Goal: Task Accomplishment & Management: Use online tool/utility

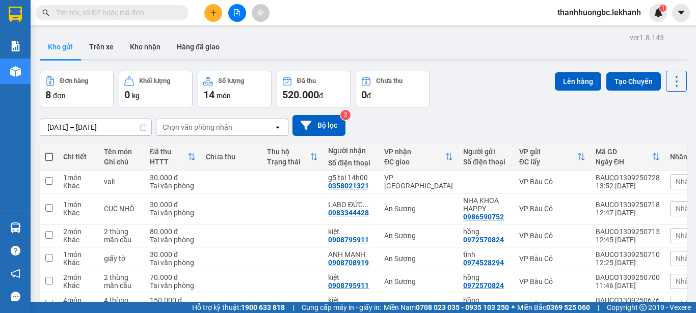
click at [128, 126] on div "ver 1.8.143 Kho gửi Trên xe Kho nhận Hàng đã giao Đơn hàng 8 đơn Khối lượng 0 k…" at bounding box center [363, 215] width 655 height 368
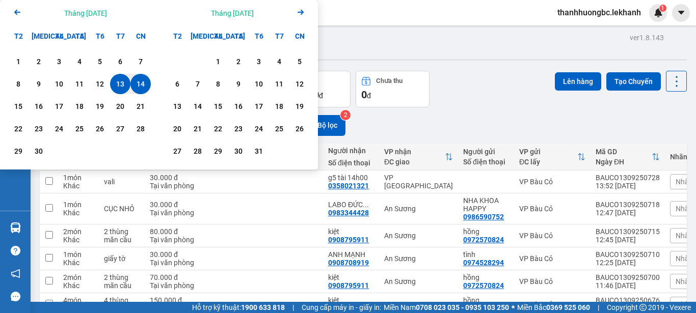
click at [146, 83] on div "14" at bounding box center [141, 84] width 14 height 12
type input "[DATE] – [DATE]"
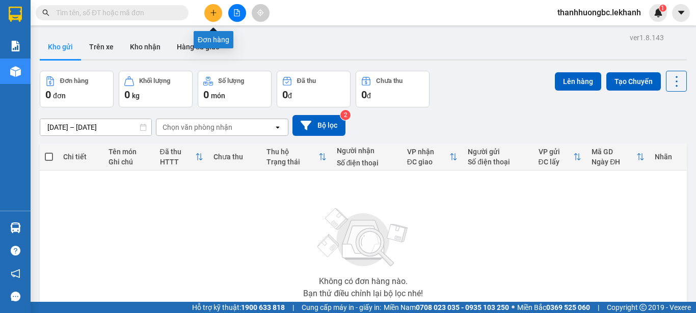
click at [216, 16] on icon "plus" at bounding box center [213, 12] width 7 height 7
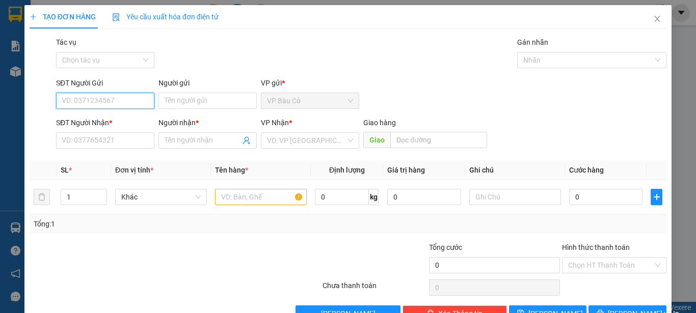
click at [123, 103] on input "SĐT Người Gửi" at bounding box center [105, 101] width 98 height 16
click at [105, 120] on div "0383820978 - TRƯỜNG" at bounding box center [104, 121] width 85 height 11
type input "0383820978"
type input "TRƯỜNG"
type input "0986610177"
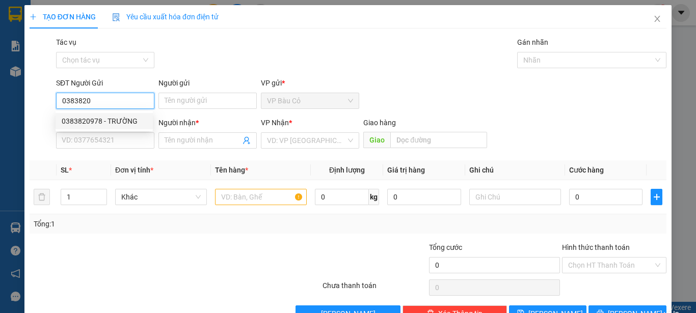
type input "sáng"
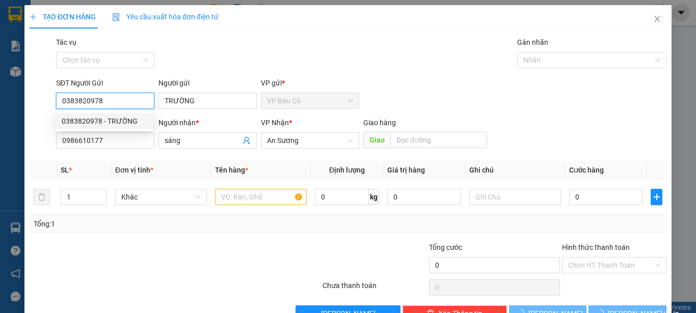
type input "30.000"
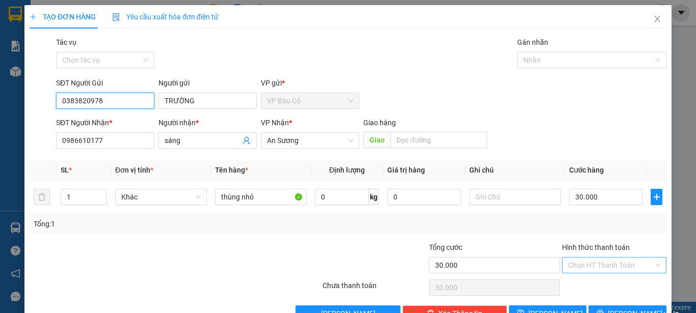
type input "0383820978"
click at [572, 264] on input "Hình thức thanh toán" at bounding box center [610, 265] width 85 height 15
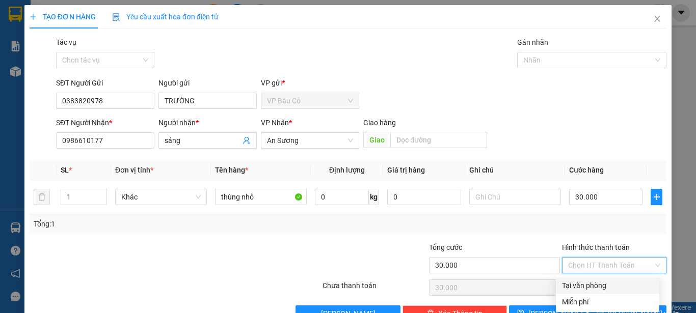
click at [573, 286] on div "Tại văn phòng" at bounding box center [607, 285] width 91 height 11
type input "0"
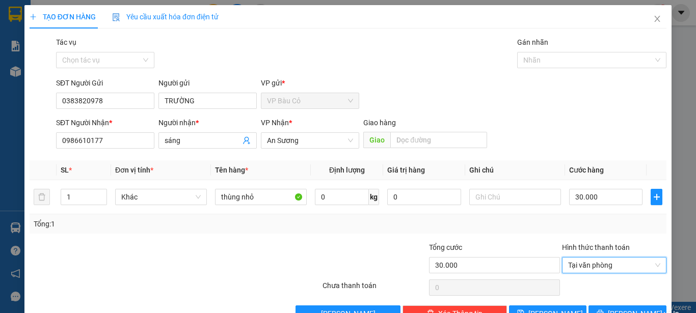
scroll to position [29, 0]
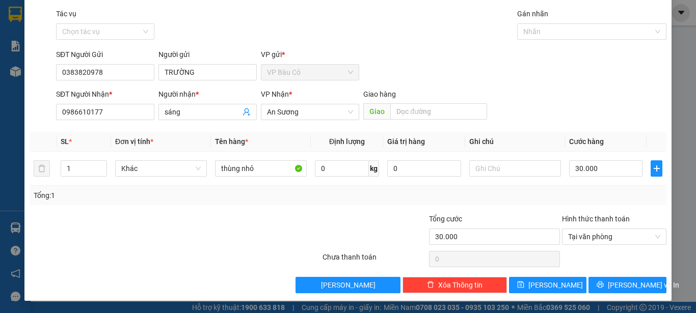
click at [598, 295] on div "TẠO ĐƠN HÀNG Yêu cầu xuất hóa đơn điện tử Transit Pickup Surcharge Ids Transit …" at bounding box center [347, 139] width 647 height 325
click at [599, 283] on button "[PERSON_NAME] và In" at bounding box center [628, 285] width 78 height 16
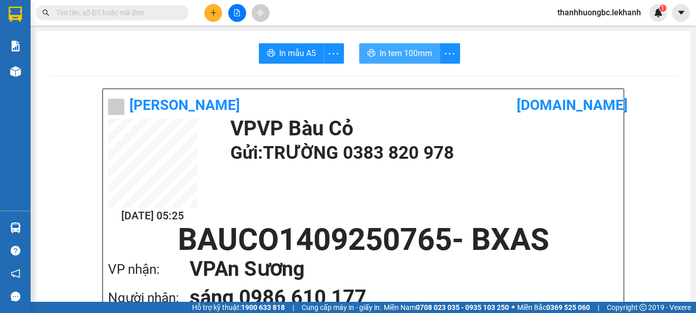
click at [420, 50] on span "In tem 100mm" at bounding box center [406, 53] width 52 height 13
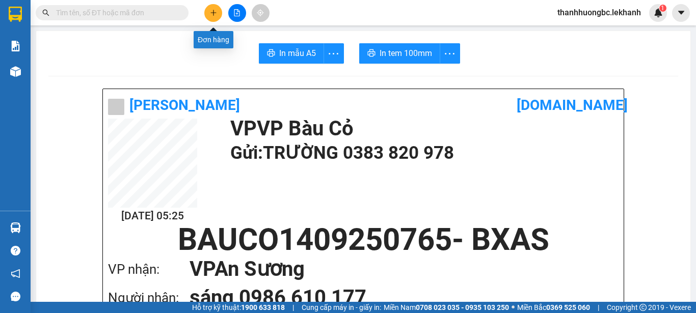
click at [213, 10] on icon "plus" at bounding box center [213, 12] width 7 height 7
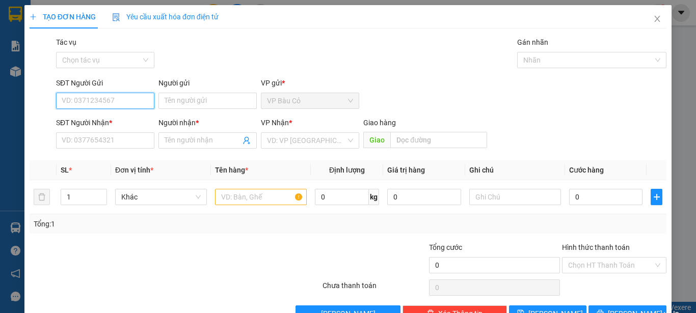
click at [98, 94] on input "SĐT Người Gửi" at bounding box center [105, 101] width 98 height 16
click at [122, 121] on div "0335579796 - thu" at bounding box center [104, 121] width 85 height 11
type input "0335579796"
type input "thu"
type input "0932159227"
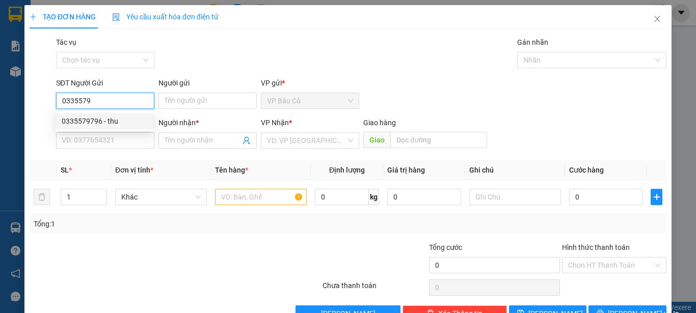
type input "phụng"
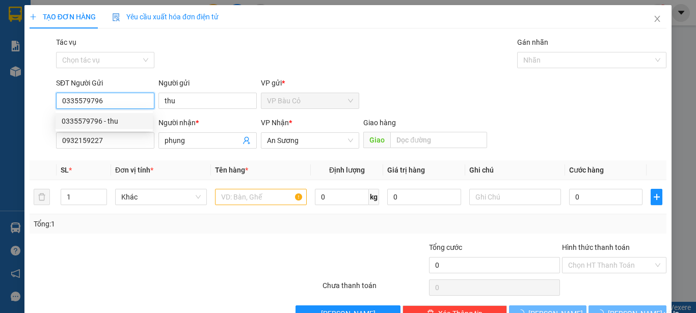
type input "30.000"
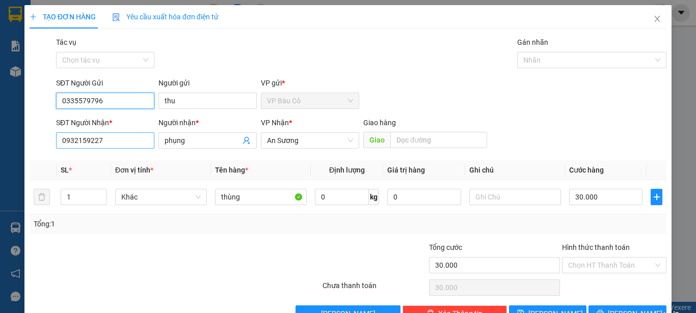
type input "0335579796"
click at [106, 138] on input "0932159227" at bounding box center [105, 141] width 98 height 16
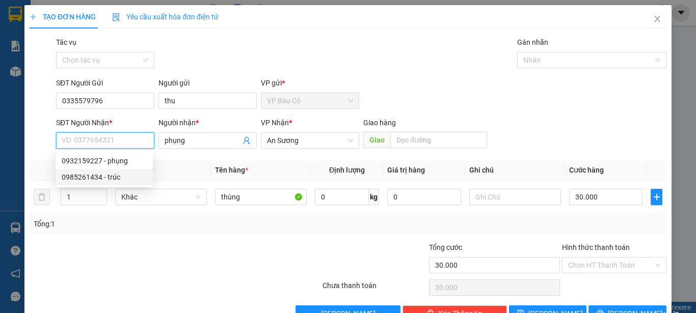
click at [103, 177] on div "0985261434 - trúc" at bounding box center [104, 177] width 85 height 11
type input "0985261434"
click at [103, 177] on th "SL *" at bounding box center [84, 171] width 55 height 20
type input "trúc"
type input "40.000"
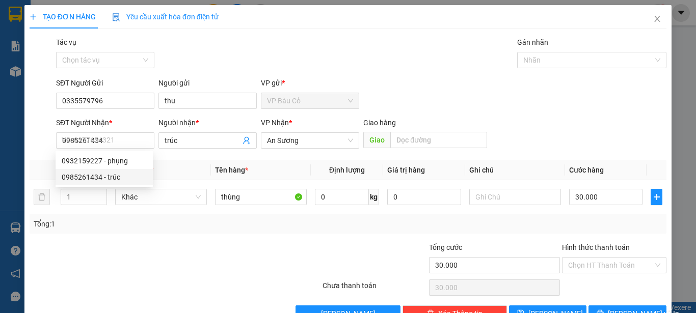
type input "40.000"
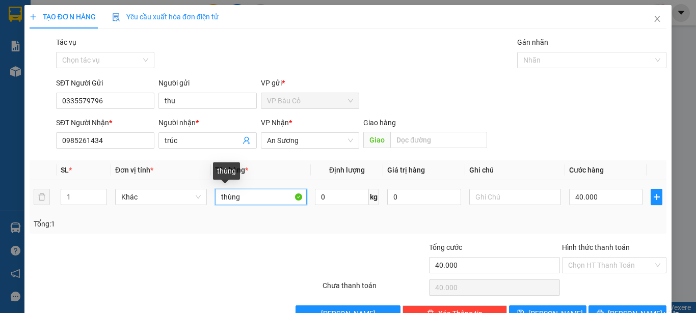
click at [248, 197] on input "thùng" at bounding box center [261, 197] width 92 height 16
type input "bịch đồ ăn"
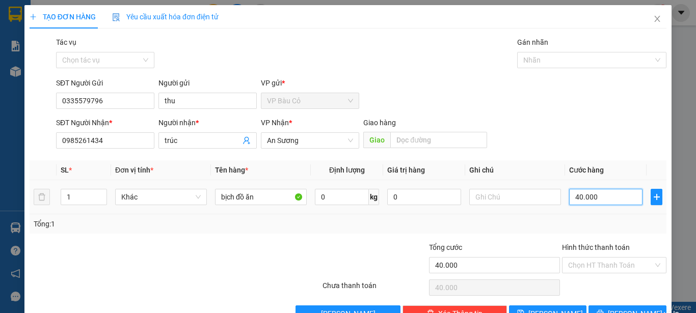
click at [584, 193] on input "40.000" at bounding box center [605, 197] width 73 height 16
type input "3"
type input "30"
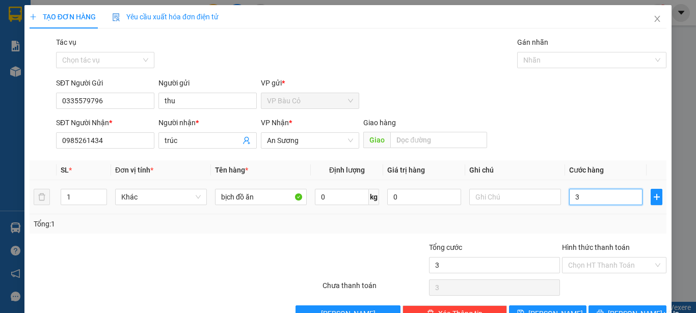
type input "30"
type input "30.000"
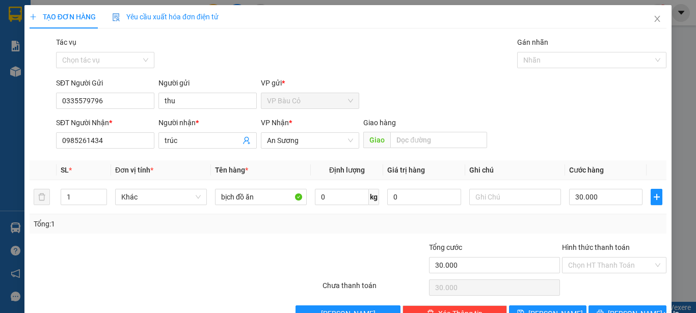
click at [580, 274] on div "Hình thức thanh toán Chọn HT Thanh Toán" at bounding box center [614, 260] width 104 height 36
click at [584, 264] on input "Hình thức thanh toán" at bounding box center [610, 265] width 85 height 15
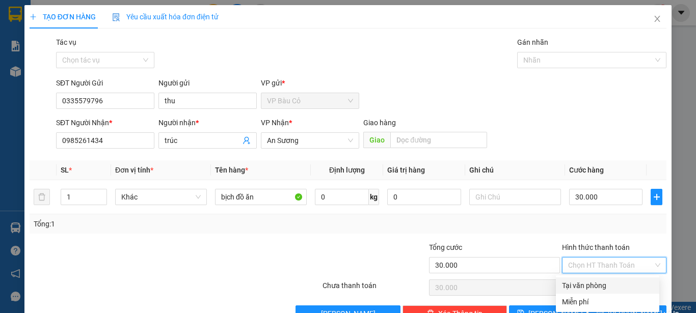
click at [582, 285] on div "Tại văn phòng" at bounding box center [607, 285] width 91 height 11
type input "0"
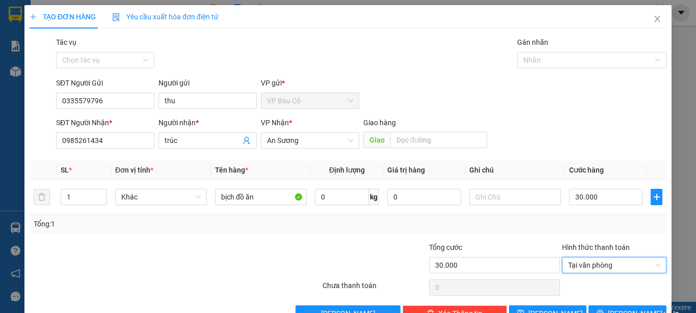
scroll to position [29, 0]
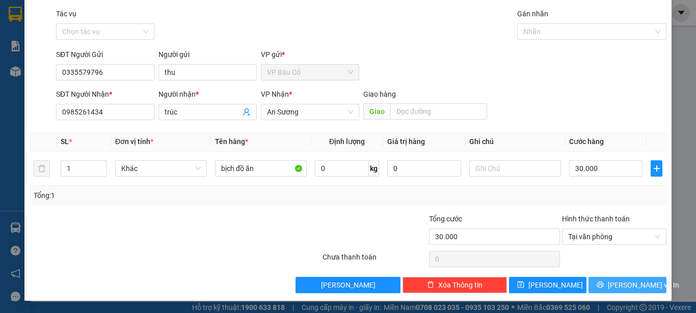
click at [634, 283] on span "[PERSON_NAME] và In" at bounding box center [643, 285] width 71 height 11
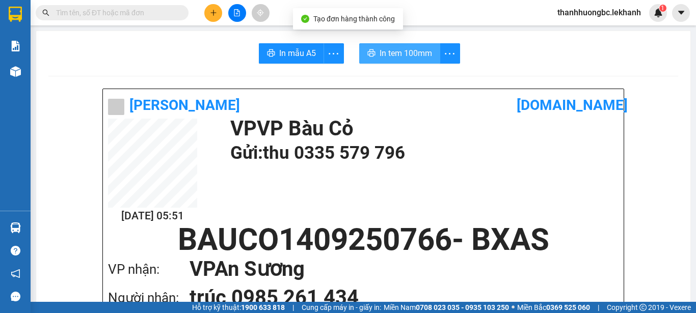
click at [396, 59] on span "In tem 100mm" at bounding box center [406, 53] width 52 height 13
